Goal: Task Accomplishment & Management: Manage account settings

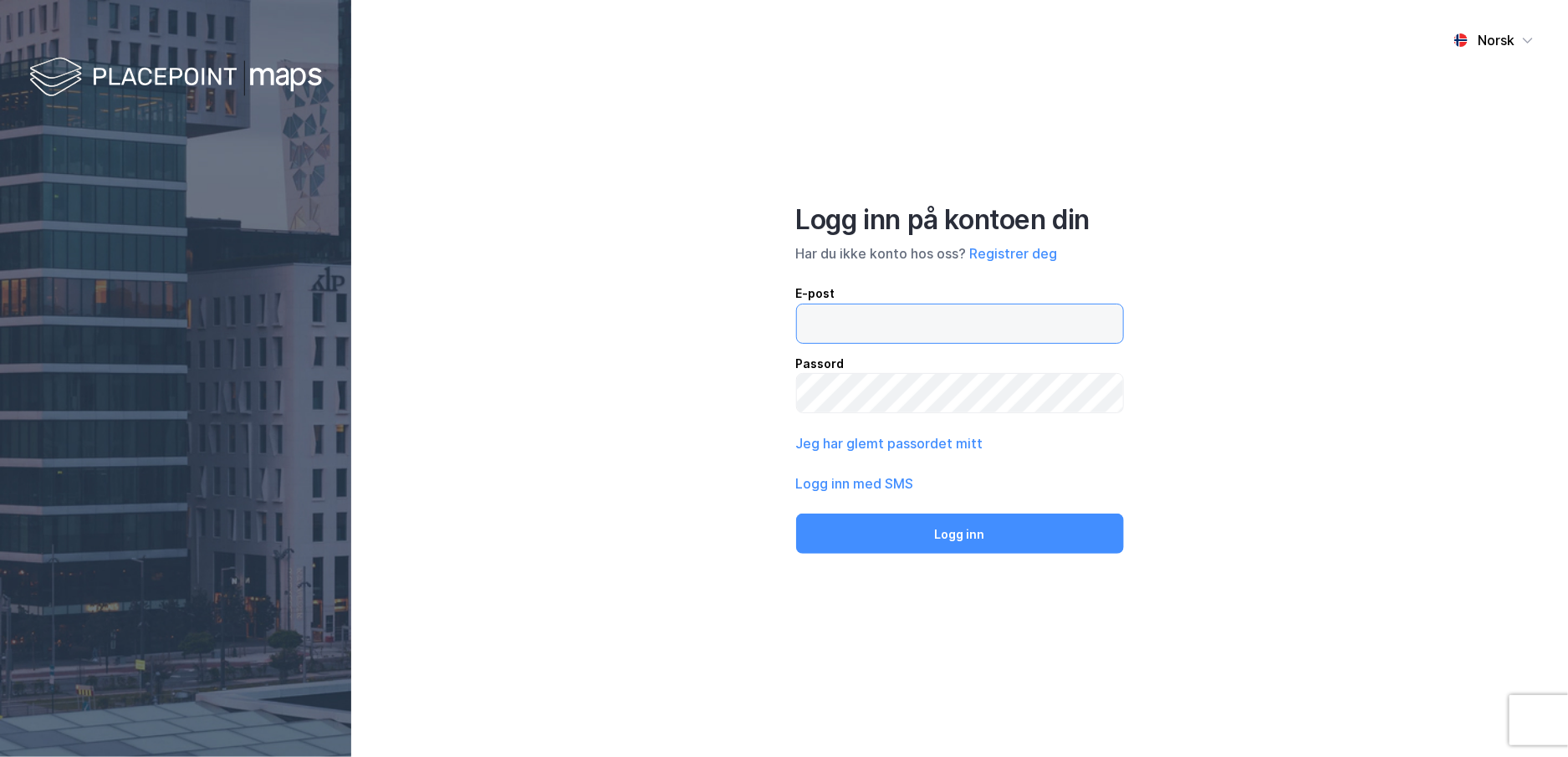
click at [1041, 321] on input "email" at bounding box center [959, 324] width 327 height 39
type input "[PERSON_NAME][EMAIL_ADDRESS][PERSON_NAME][DOMAIN_NAME]"
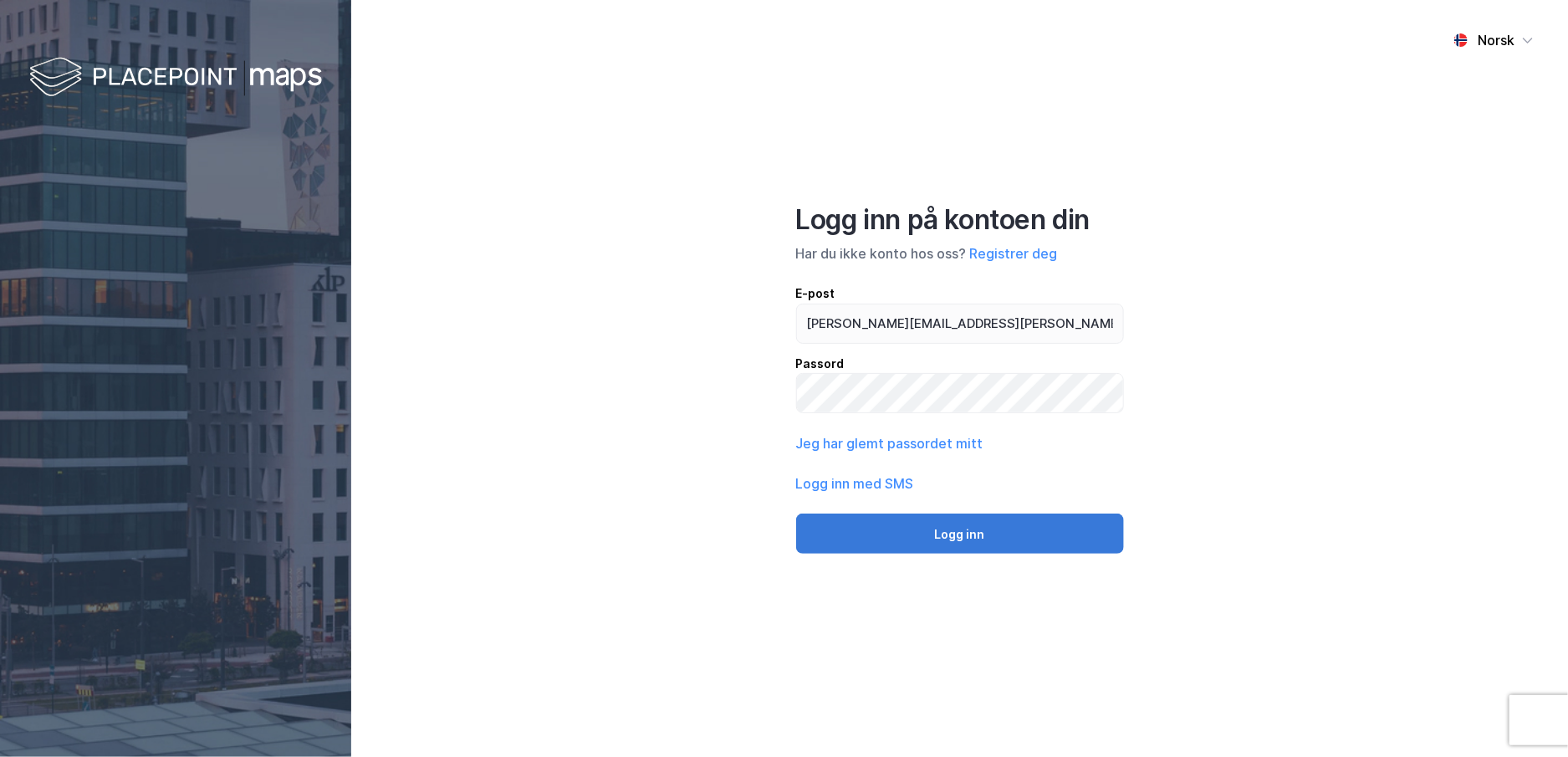
click at [991, 524] on button "Logg inn" at bounding box center [960, 533] width 328 height 40
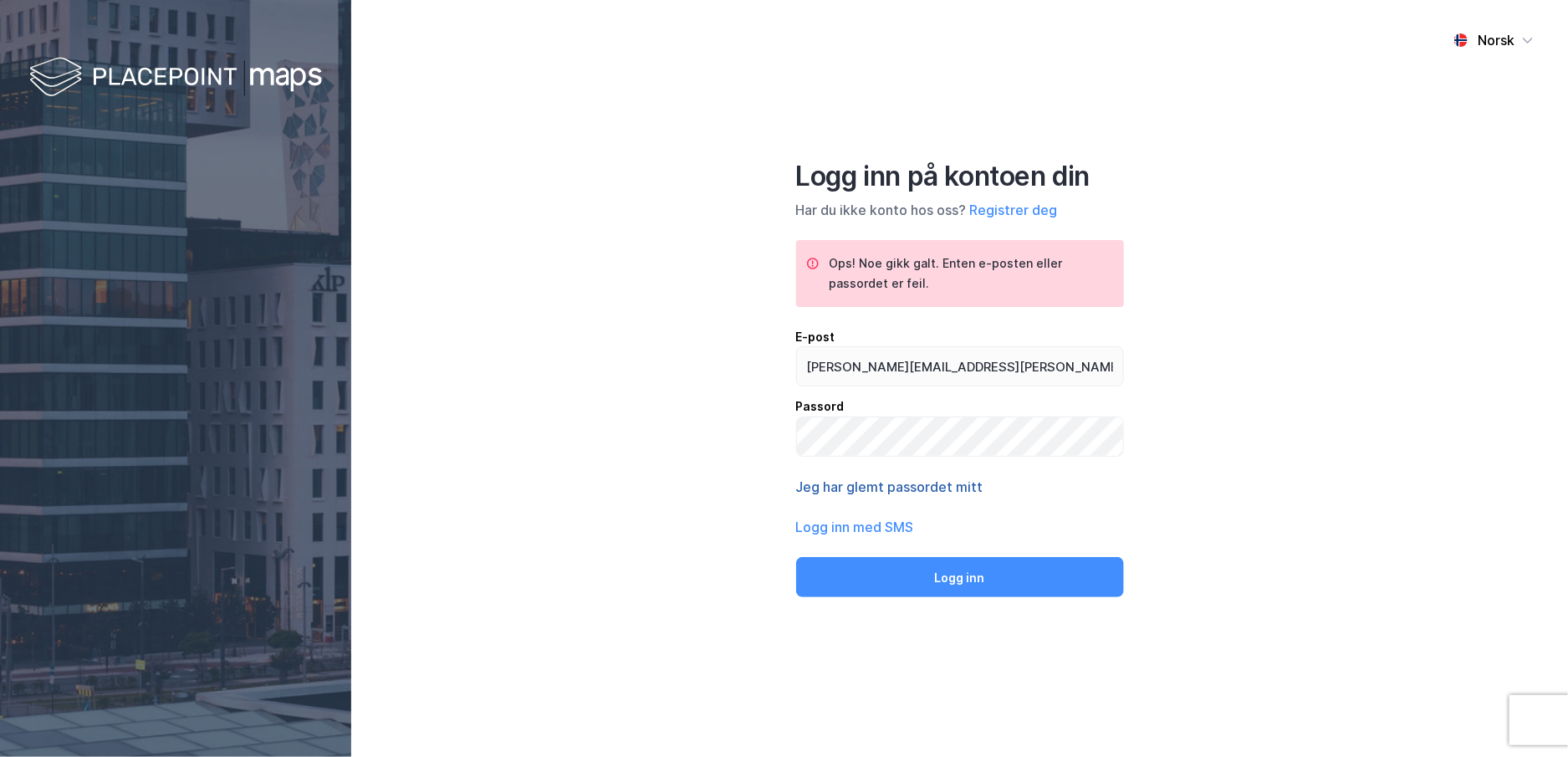
click at [944, 485] on button "Jeg har glemt passordet mitt" at bounding box center [890, 487] width 187 height 20
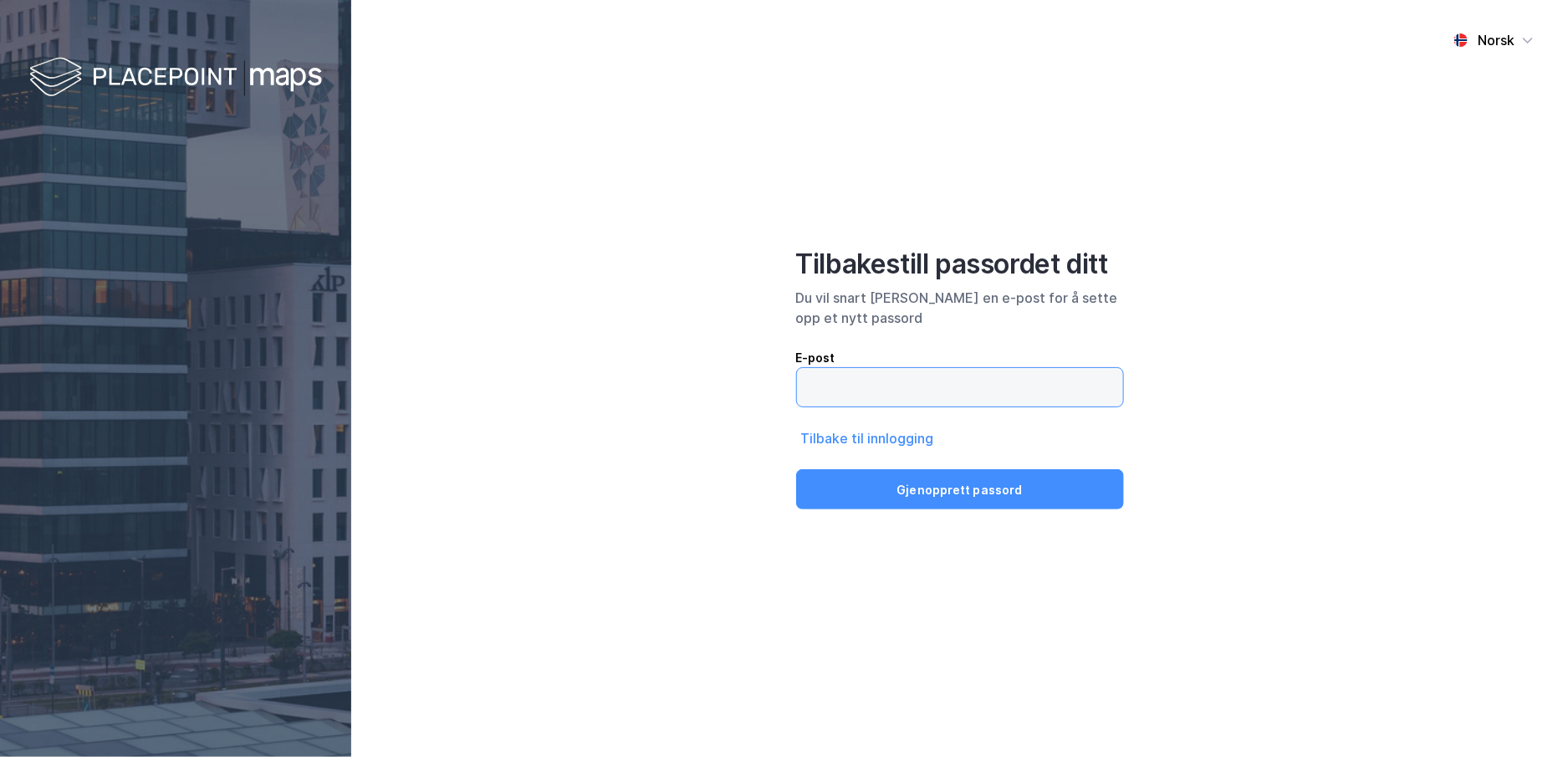
click at [942, 383] on input "email" at bounding box center [959, 388] width 327 height 39
type input "[PERSON_NAME][EMAIL_ADDRESS][PERSON_NAME][DOMAIN_NAME]"
click at [797, 469] on button "Gjenopprett passord" at bounding box center [960, 489] width 328 height 40
